Goal: Navigation & Orientation: Find specific page/section

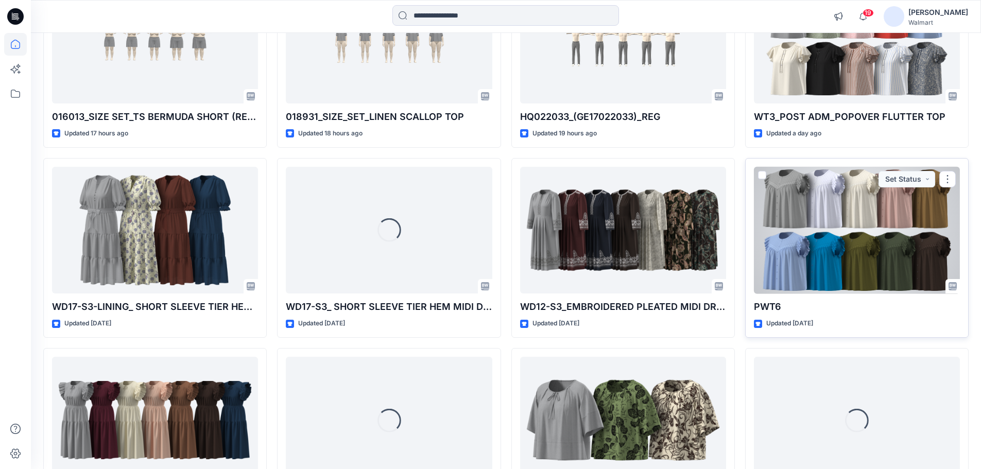
scroll to position [206, 0]
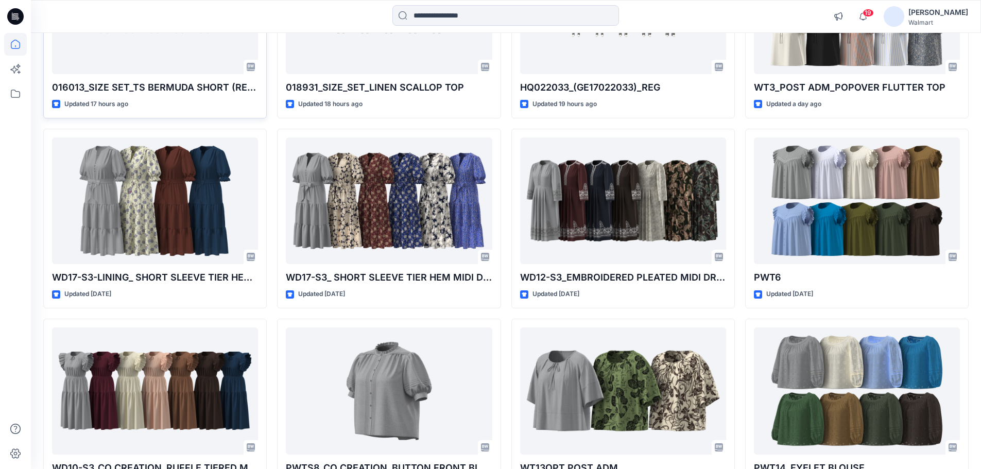
drag, startPoint x: 272, startPoint y: 313, endPoint x: 91, endPoint y: 67, distance: 304.7
click at [272, 313] on div "016013_SIZE SET_TS BERMUDA SHORT (REFINED LINEN SHORT) Updated 17 hours ago WD1…" at bounding box center [506, 219] width 926 height 561
drag, startPoint x: 271, startPoint y: 318, endPoint x: 251, endPoint y: 309, distance: 21.4
click at [269, 316] on div "016013_SIZE SET_TS BERMUDA SHORT (REFINED LINEN SHORT) Updated 17 hours ago WD1…" at bounding box center [506, 219] width 926 height 561
click at [270, 315] on div "016013_SIZE SET_TS BERMUDA SHORT (REFINED LINEN SHORT) Updated 17 hours ago WD1…" at bounding box center [506, 219] width 926 height 561
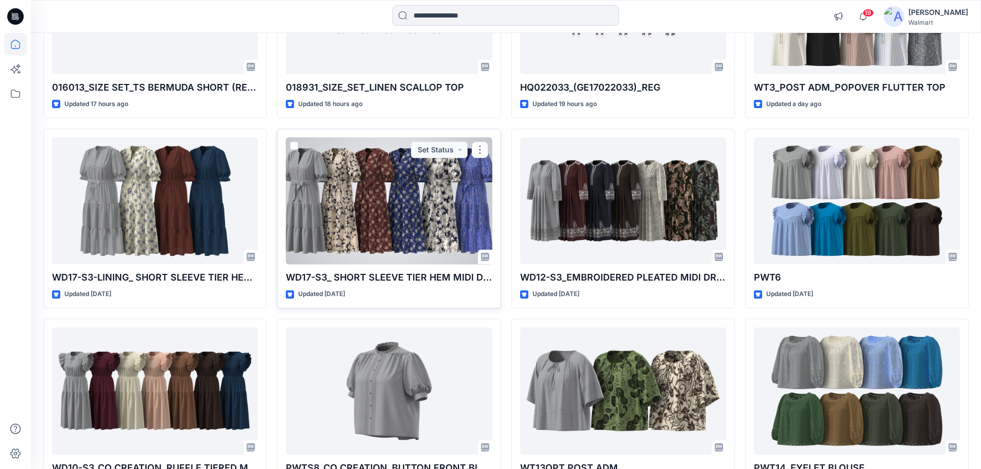
scroll to position [0, 0]
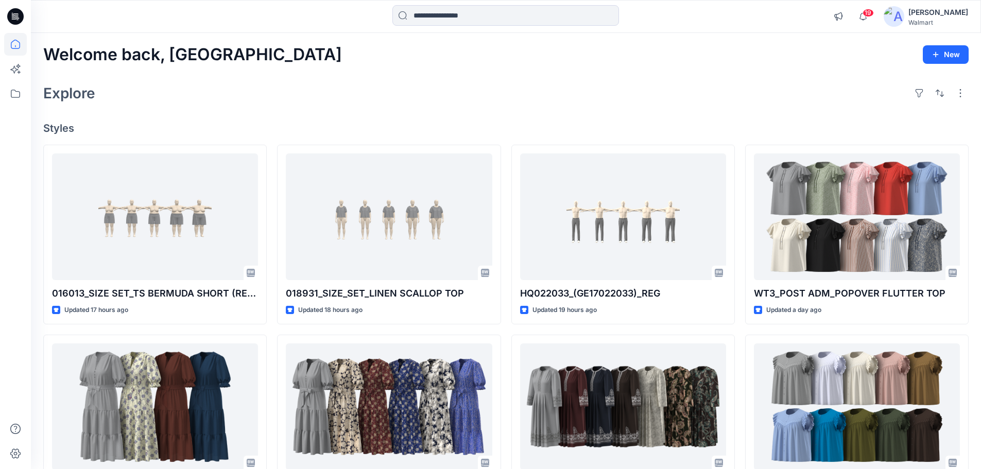
click at [266, 74] on div "Welcome back, Rahul New Explore Styles 016013_SIZE SET_TS BERMUDA SHORT (REFINE…" at bounding box center [506, 393] width 951 height 721
drag, startPoint x: 46, startPoint y: 56, endPoint x: 221, endPoint y: 59, distance: 174.7
click at [221, 59] on div "Welcome back, Rahul New" at bounding box center [506, 54] width 926 height 19
click at [109, 102] on div "Explore" at bounding box center [506, 93] width 926 height 25
drag, startPoint x: 44, startPoint y: 55, endPoint x: 214, endPoint y: 58, distance: 170.6
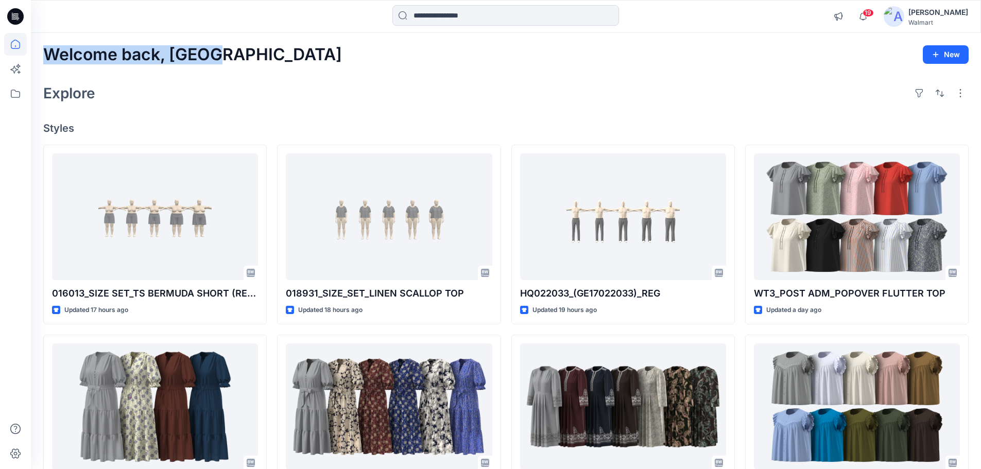
click at [214, 58] on div "Welcome back, Rahul New" at bounding box center [506, 54] width 926 height 19
click at [325, 78] on div "Welcome back, Rahul New Explore Styles 016013_SIZE SET_TS BERMUDA SHORT (REFINE…" at bounding box center [506, 393] width 951 height 721
drag, startPoint x: 46, startPoint y: 54, endPoint x: 96, endPoint y: 134, distance: 94.6
click at [96, 134] on div "Welcome back, Rahul New Explore Styles 016013_SIZE SET_TS BERMUDA SHORT (REFINE…" at bounding box center [506, 393] width 951 height 721
click at [241, 131] on h4 "Styles" at bounding box center [506, 128] width 926 height 12
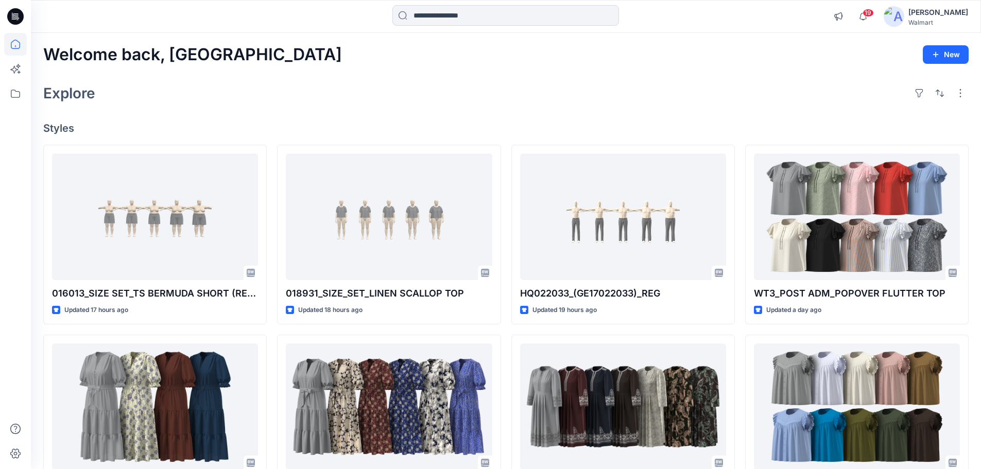
click at [196, 90] on div "Explore" at bounding box center [506, 93] width 926 height 25
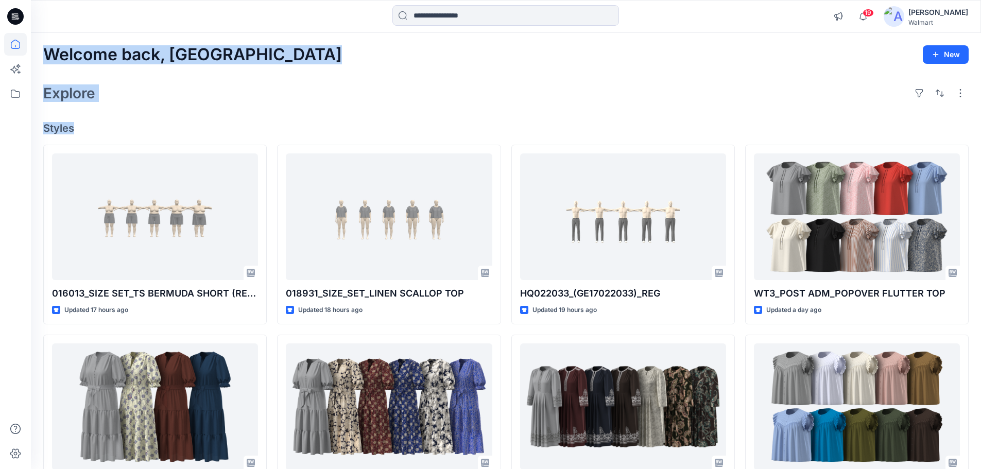
drag, startPoint x: 45, startPoint y: 50, endPoint x: 84, endPoint y: 126, distance: 84.8
click at [84, 126] on div "Welcome back, Rahul New Explore Styles 016013_SIZE SET_TS BERMUDA SHORT (REFINE…" at bounding box center [506, 393] width 951 height 721
drag, startPoint x: 468, startPoint y: 128, endPoint x: 716, endPoint y: 96, distance: 250.4
click at [468, 128] on h4 "Styles" at bounding box center [506, 128] width 926 height 12
click at [905, 13] on img at bounding box center [894, 16] width 21 height 21
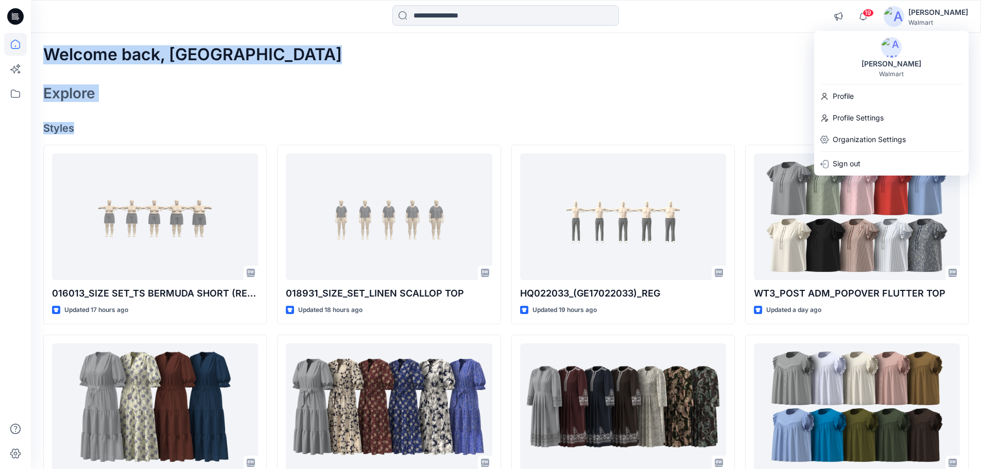
click at [890, 46] on img at bounding box center [891, 47] width 21 height 21
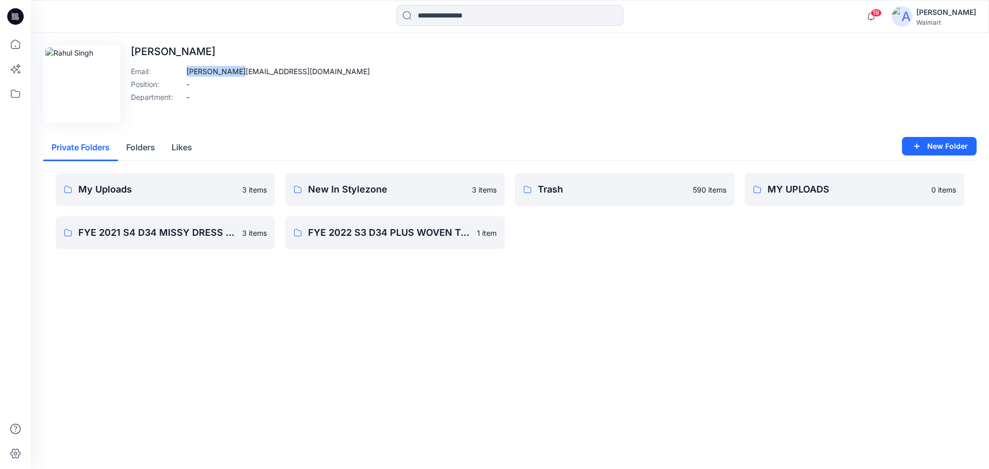
drag, startPoint x: 187, startPoint y: 72, endPoint x: 304, endPoint y: 74, distance: 117.0
click at [245, 73] on p "[PERSON_NAME][EMAIL_ADDRESS][DOMAIN_NAME]" at bounding box center [277, 71] width 183 height 11
click at [393, 80] on div "Edit Image [PERSON_NAME] Email : [PERSON_NAME][EMAIL_ADDRESS][DOMAIN_NAME] Posi…" at bounding box center [510, 83] width 934 height 77
click at [472, 318] on div "Edit Image [PERSON_NAME] Email : [PERSON_NAME][EMAIL_ADDRESS][DOMAIN_NAME] Posi…" at bounding box center [510, 251] width 958 height 436
click at [606, 191] on p "Trash" at bounding box center [612, 189] width 149 height 14
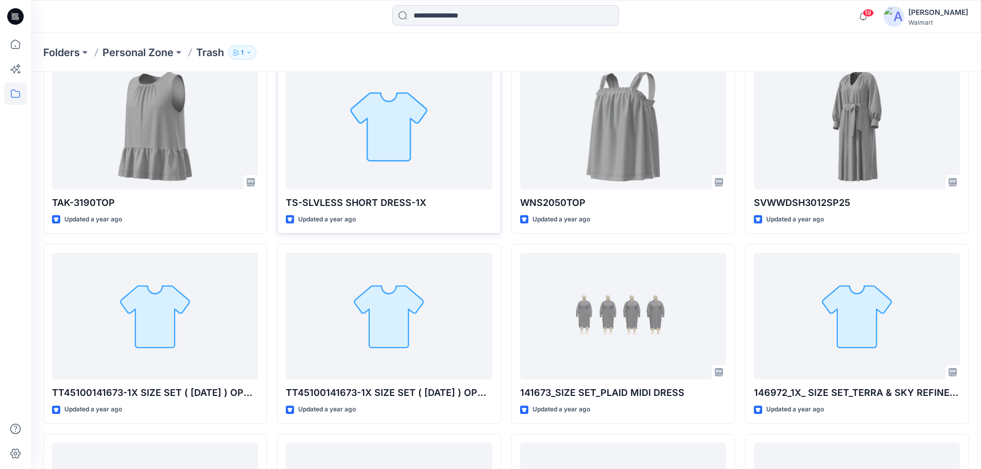
scroll to position [5494, 0]
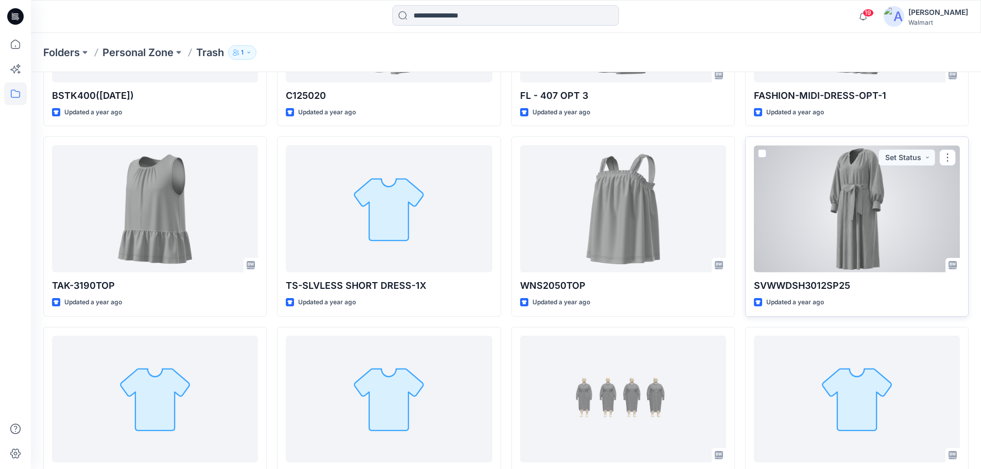
click at [868, 224] on div at bounding box center [857, 208] width 206 height 127
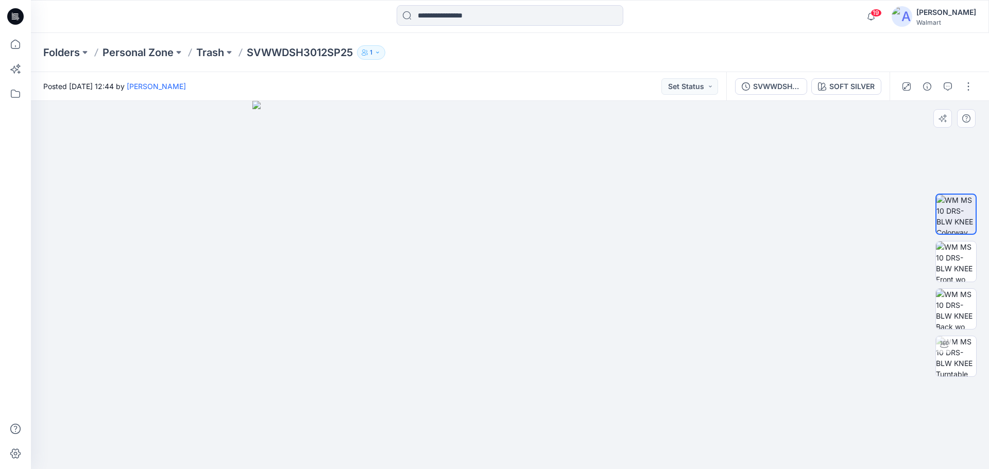
drag, startPoint x: 508, startPoint y: 154, endPoint x: 508, endPoint y: 279, distance: 125.2
click at [508, 279] on img at bounding box center [509, 285] width 515 height 368
click at [958, 348] on img at bounding box center [956, 356] width 40 height 40
drag, startPoint x: 505, startPoint y: 193, endPoint x: 477, endPoint y: 361, distance: 170.3
click at [477, 361] on img at bounding box center [510, 245] width 867 height 450
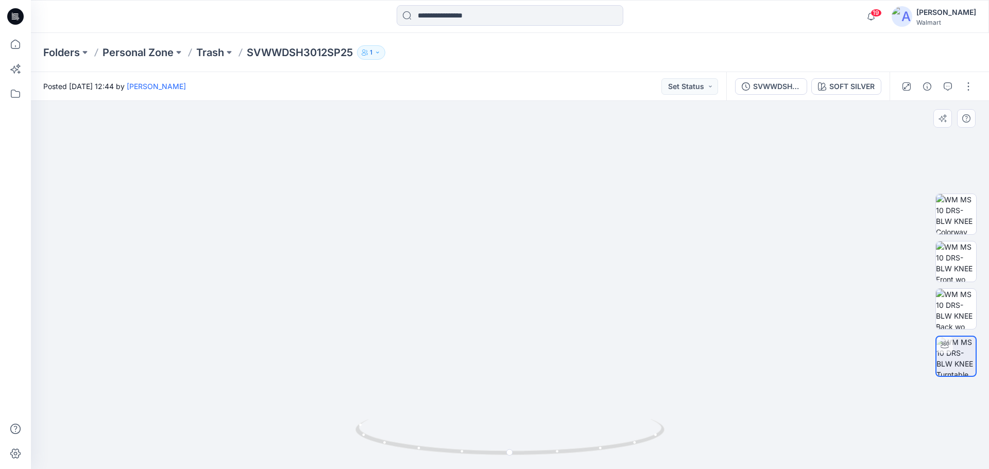
drag, startPoint x: 477, startPoint y: 354, endPoint x: 473, endPoint y: 287, distance: 66.6
click at [474, 288] on img at bounding box center [510, 218] width 867 height 503
drag, startPoint x: 460, startPoint y: 454, endPoint x: 479, endPoint y: 428, distance: 32.2
click at [479, 432] on icon at bounding box center [511, 438] width 312 height 39
click at [18, 46] on icon at bounding box center [15, 44] width 23 height 23
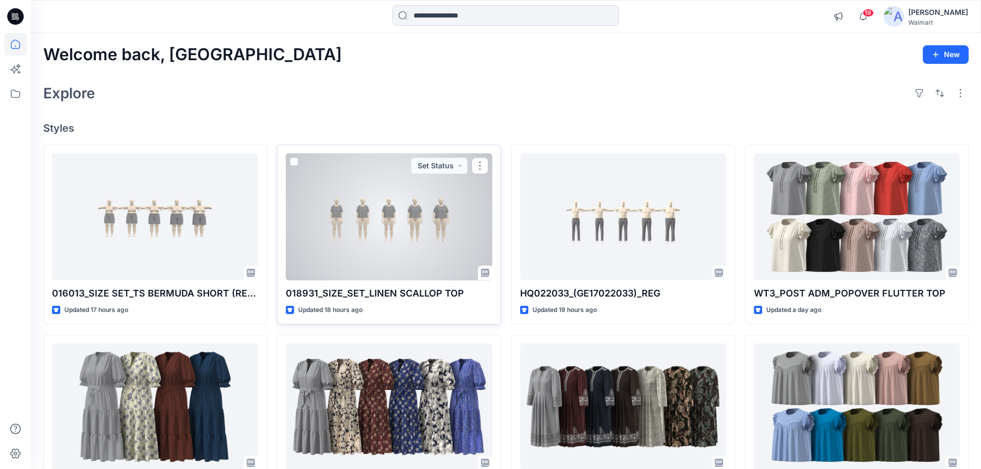
click at [423, 242] on div at bounding box center [389, 217] width 206 height 127
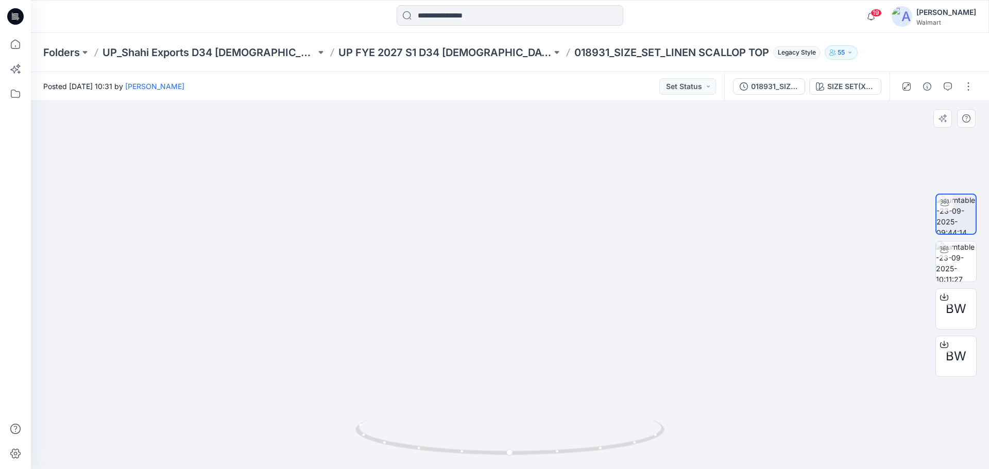
drag, startPoint x: 588, startPoint y: 250, endPoint x: 260, endPoint y: 259, distance: 328.3
click at [260, 259] on img at bounding box center [487, 132] width 1005 height 675
drag, startPoint x: 760, startPoint y: 301, endPoint x: 727, endPoint y: 301, distance: 33.5
click at [727, 301] on img at bounding box center [487, 132] width 1005 height 675
drag, startPoint x: 676, startPoint y: 272, endPoint x: 669, endPoint y: 269, distance: 7.8
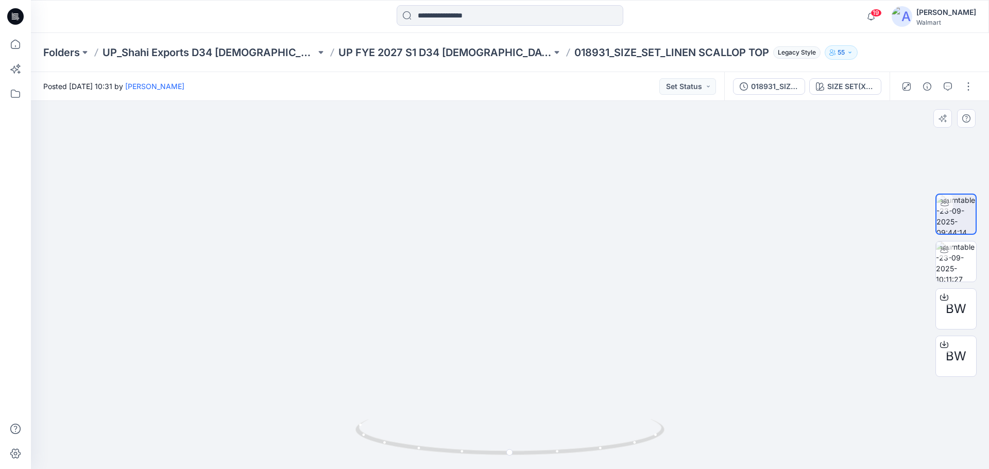
click at [669, 269] on img at bounding box center [510, 157] width 849 height 623
